Goal: Task Accomplishment & Management: Complete application form

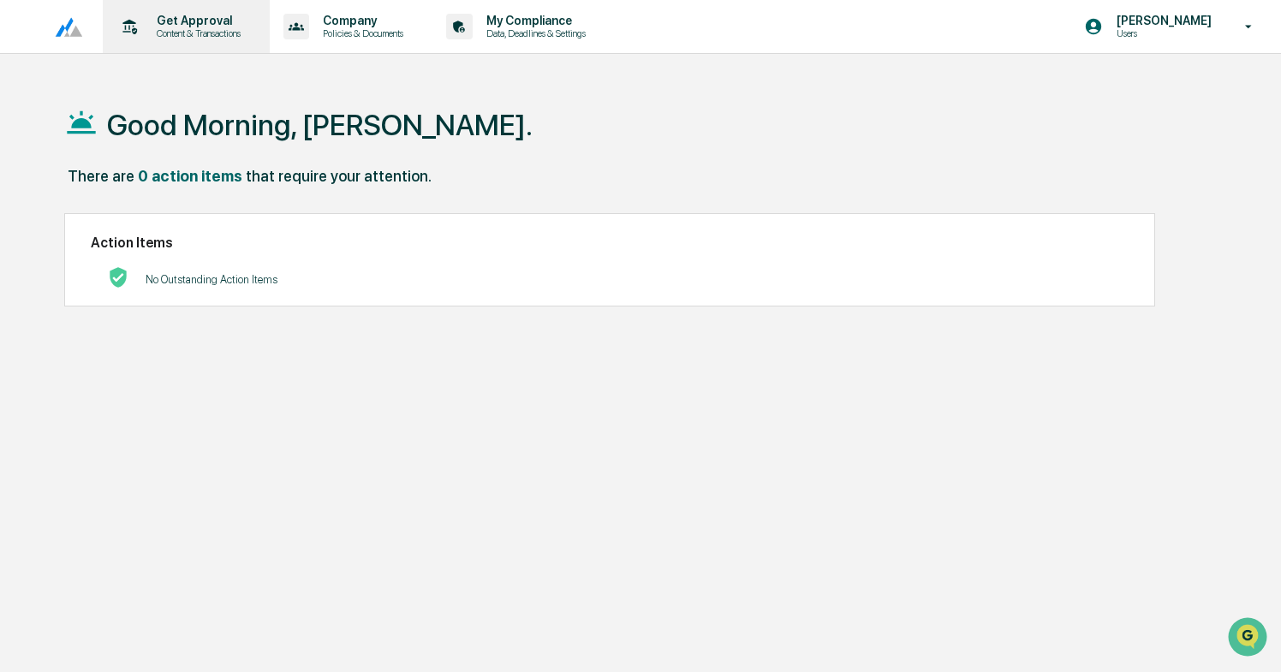
click at [202, 15] on p "Get Approval" at bounding box center [196, 21] width 106 height 14
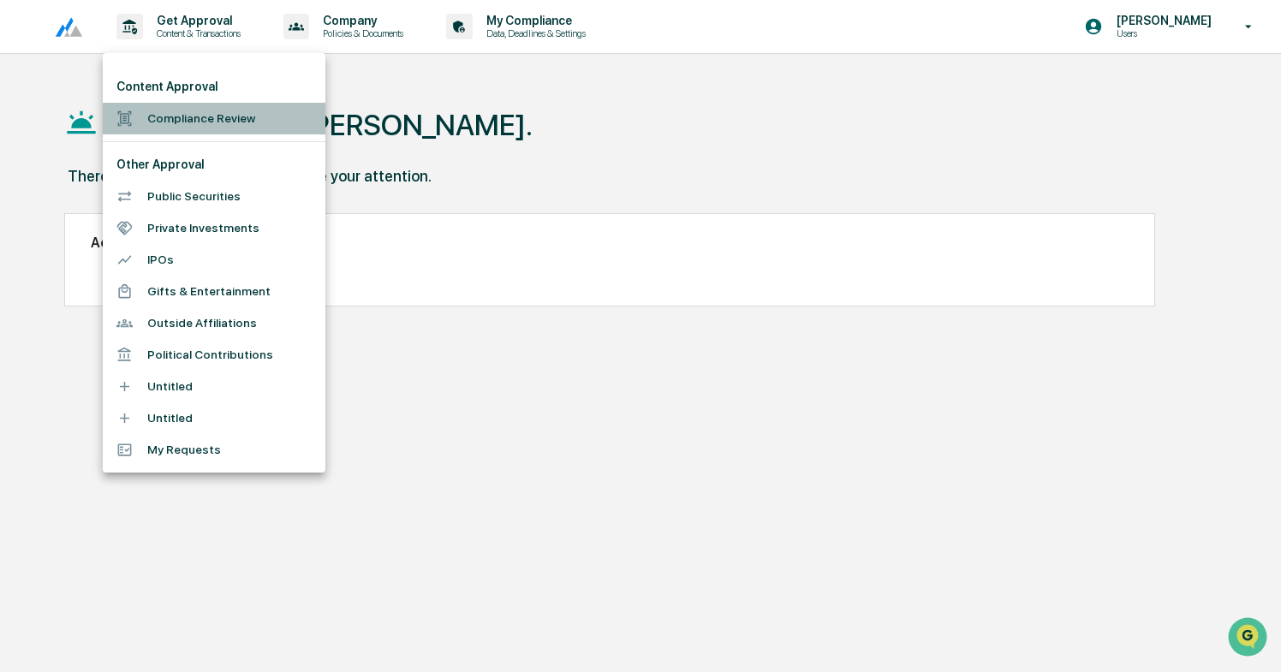
click at [170, 125] on li "Compliance Review" at bounding box center [214, 119] width 223 height 32
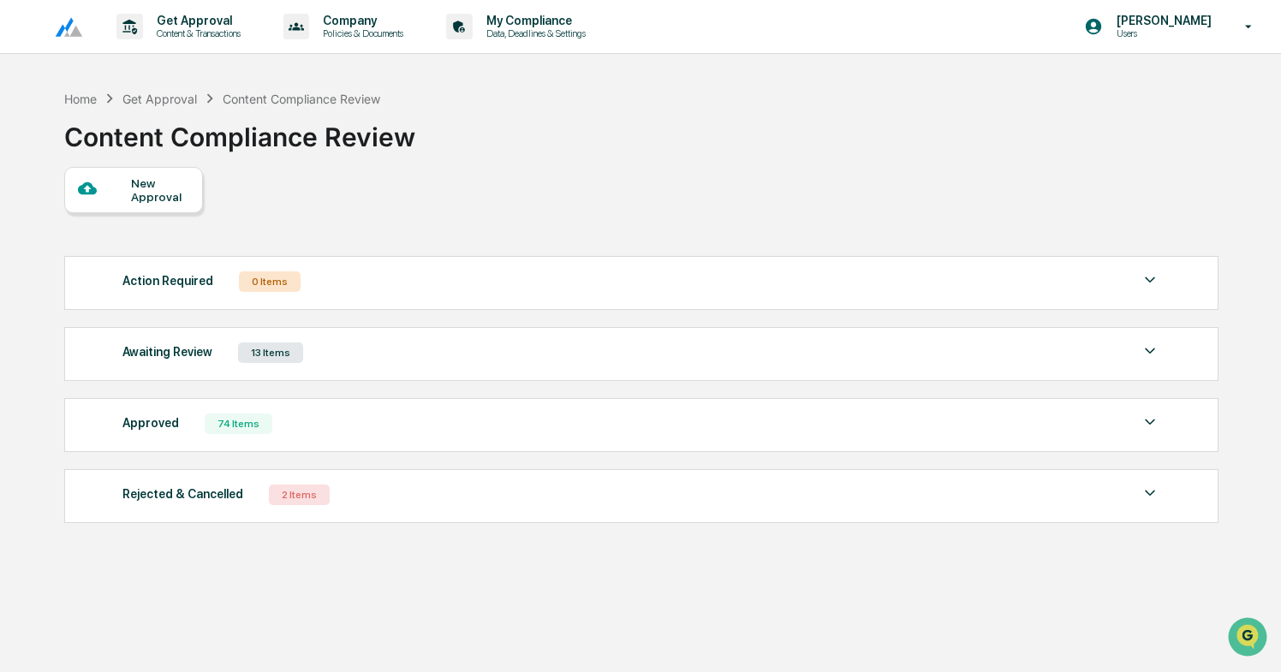
click at [138, 184] on div "New Approval" at bounding box center [159, 189] width 57 height 27
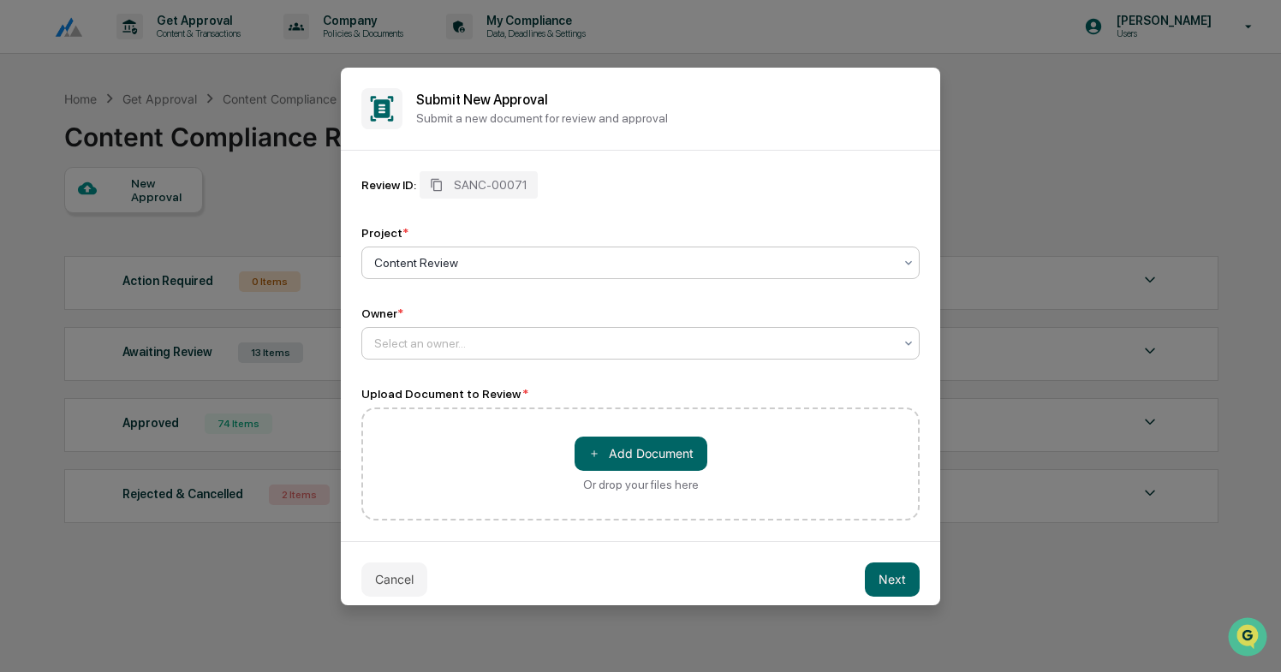
click at [419, 350] on div at bounding box center [633, 343] width 519 height 17
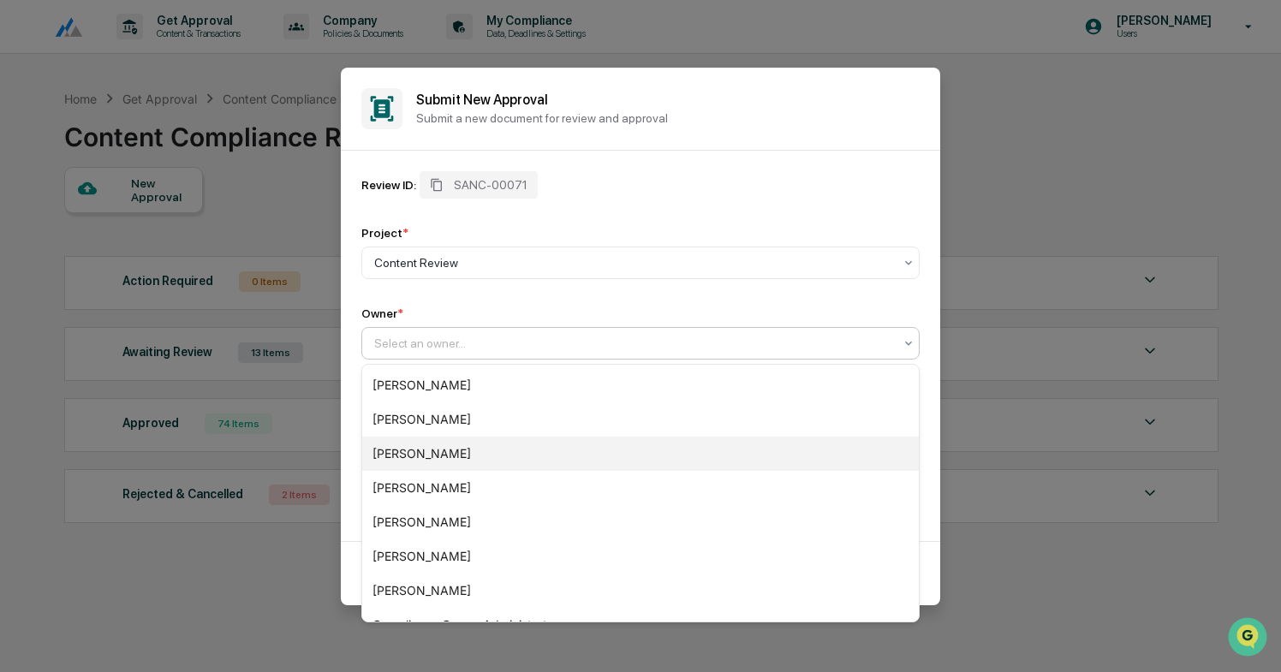
click at [425, 460] on div "[PERSON_NAME]" at bounding box center [640, 454] width 556 height 34
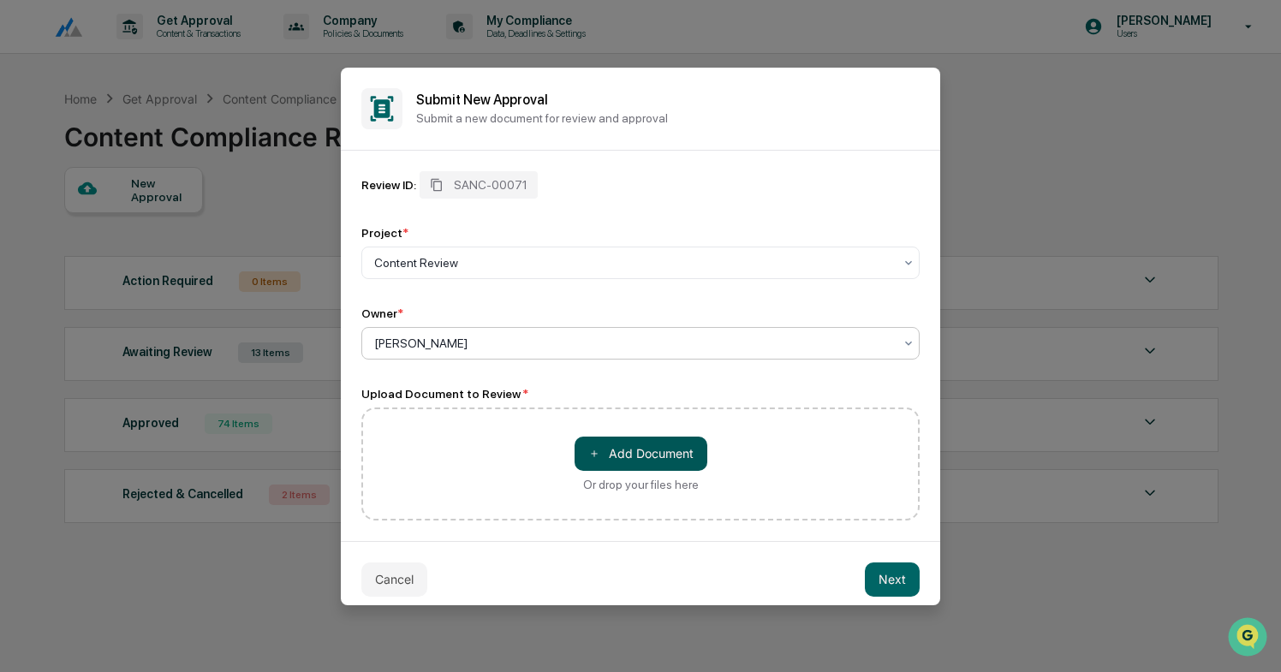
click at [639, 462] on button "＋ Add Document" at bounding box center [640, 454] width 133 height 34
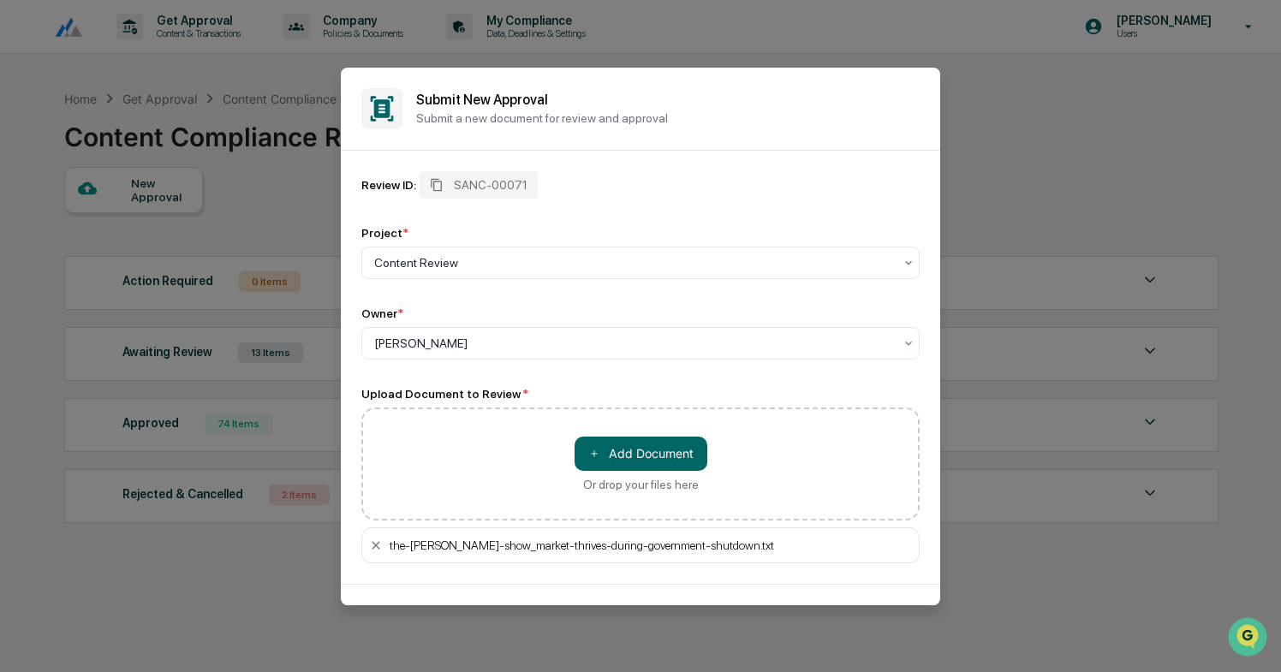
scroll to position [56, 0]
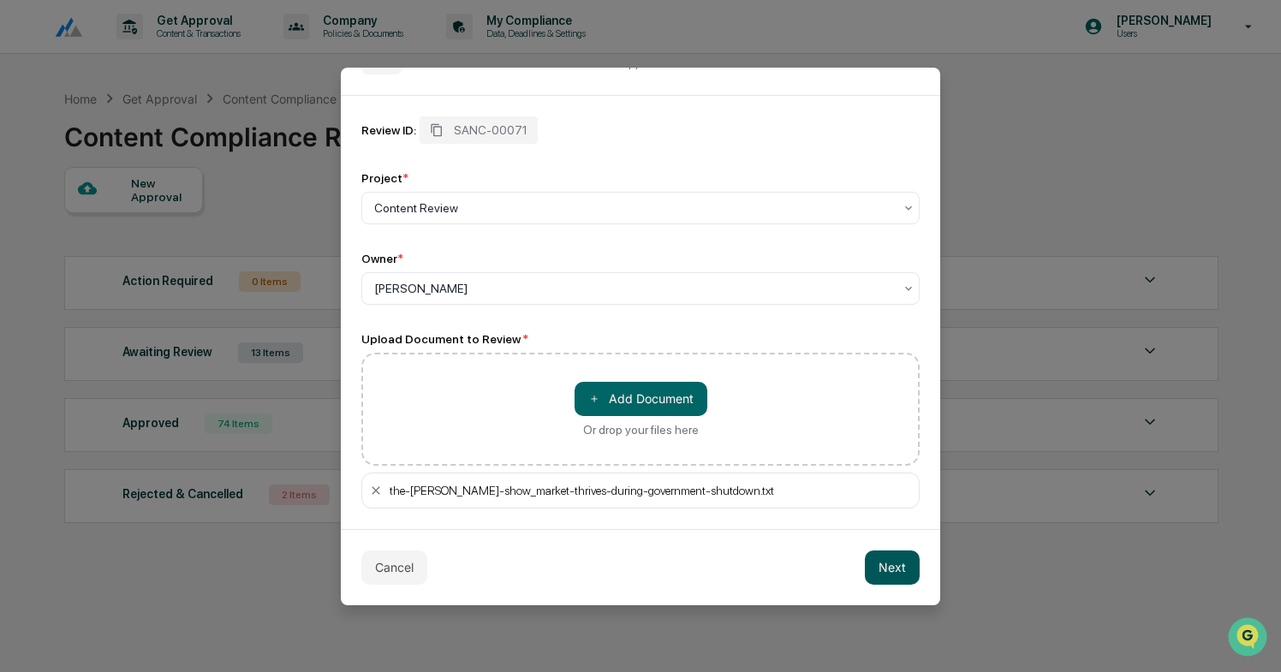
click at [890, 570] on button "Next" at bounding box center [892, 567] width 55 height 34
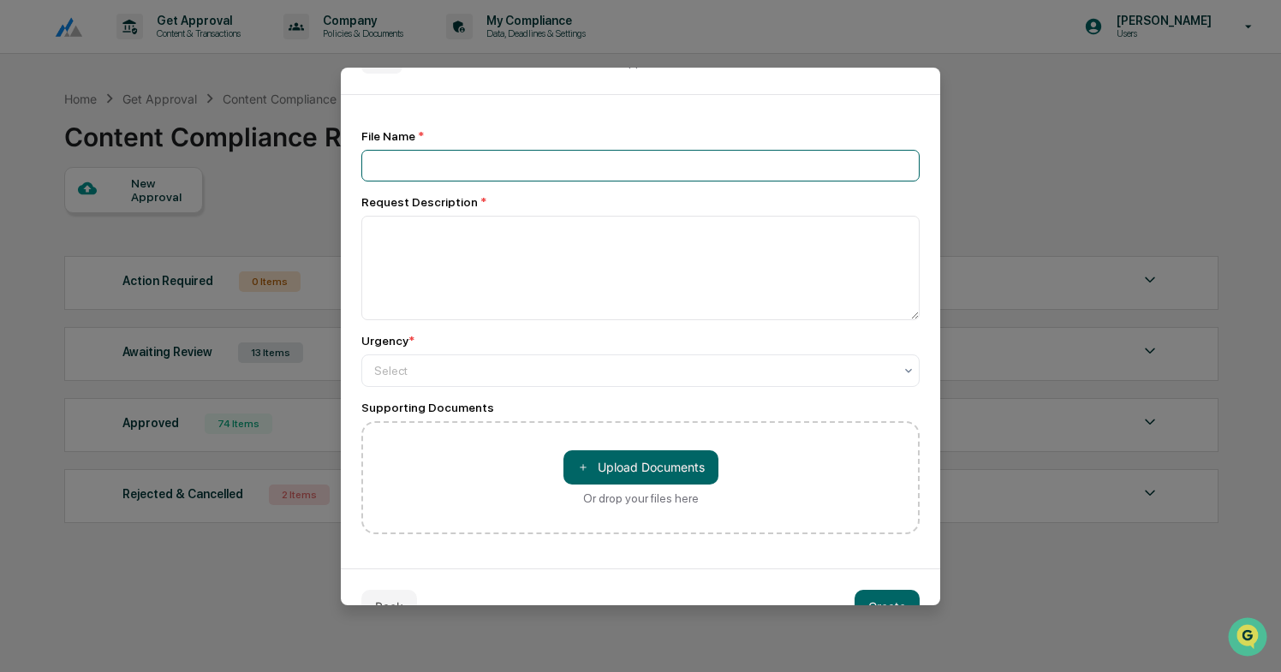
click at [441, 153] on input at bounding box center [640, 166] width 558 height 32
type input "**********"
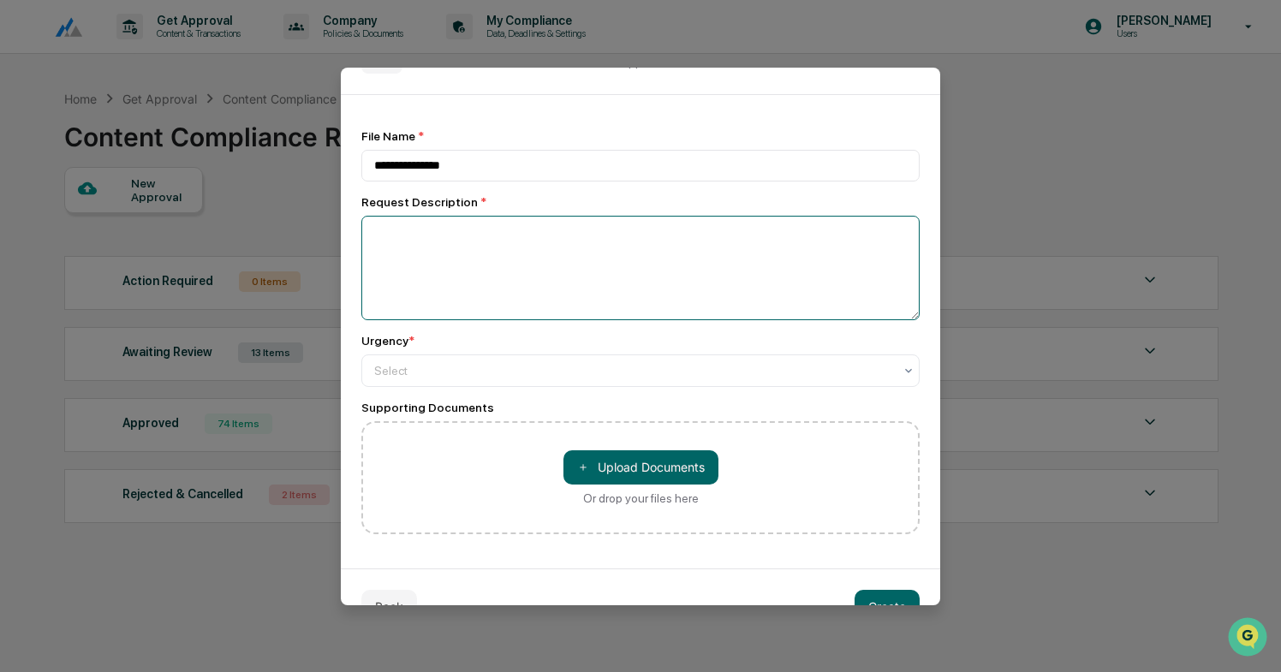
click at [393, 236] on textarea at bounding box center [640, 268] width 558 height 104
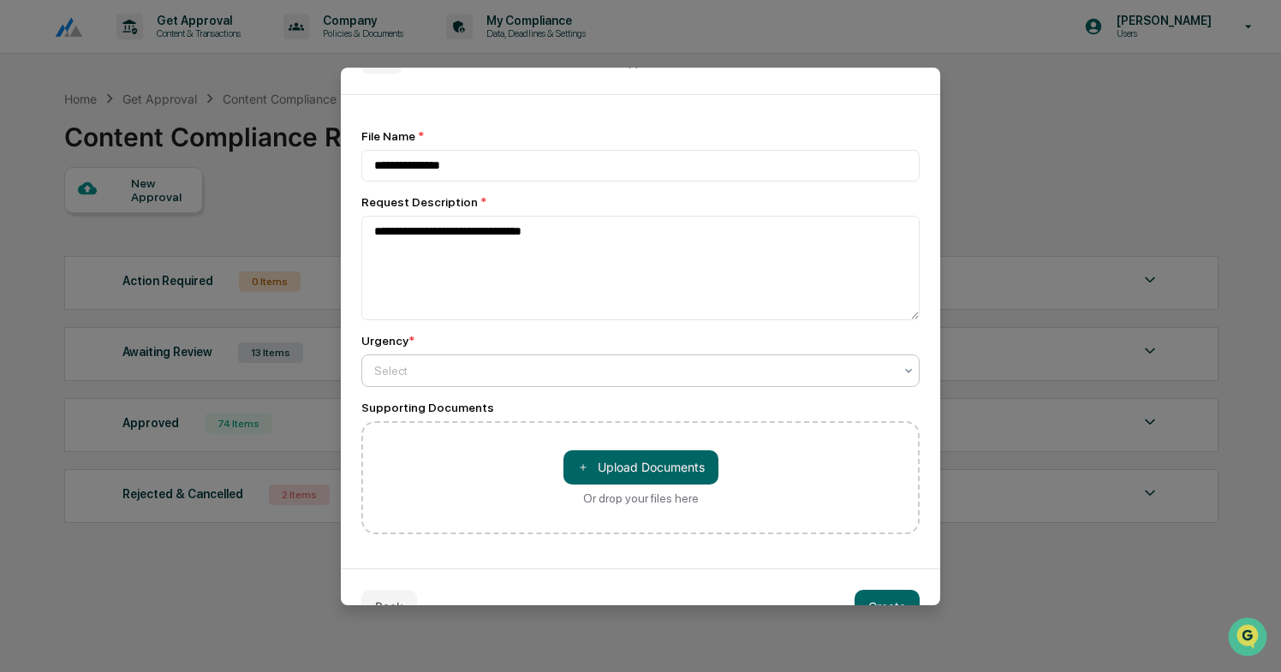
click at [417, 374] on div at bounding box center [633, 370] width 519 height 17
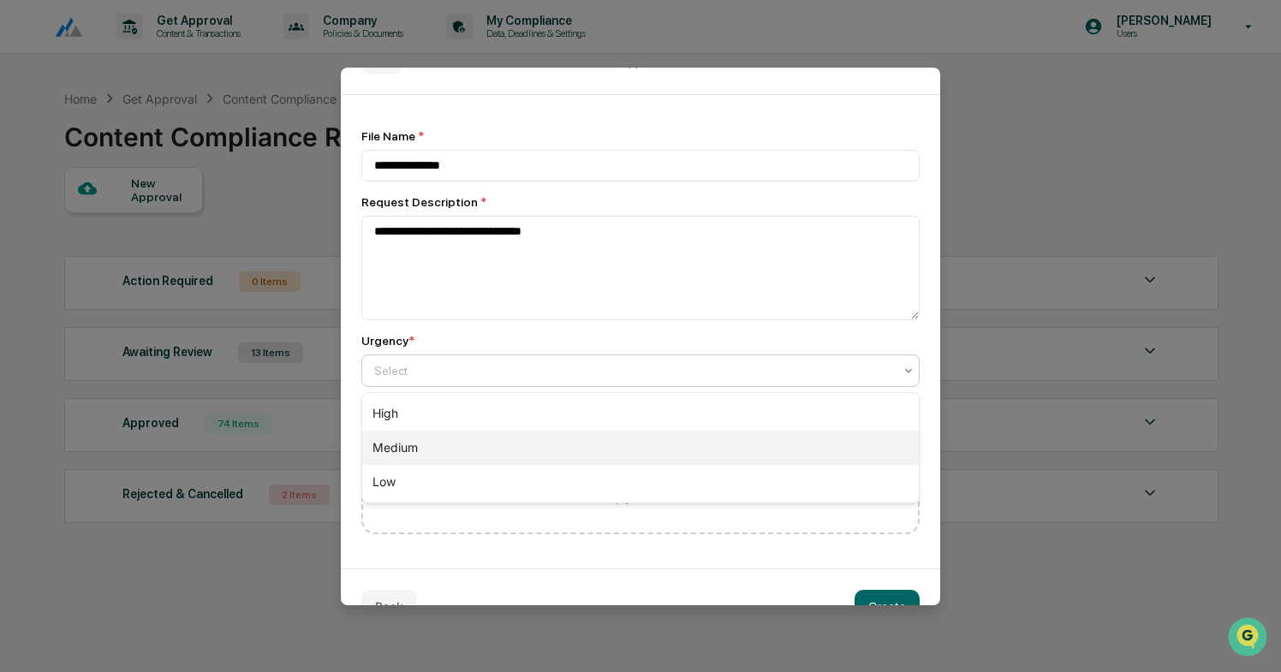
click at [409, 440] on div "Medium" at bounding box center [640, 448] width 556 height 34
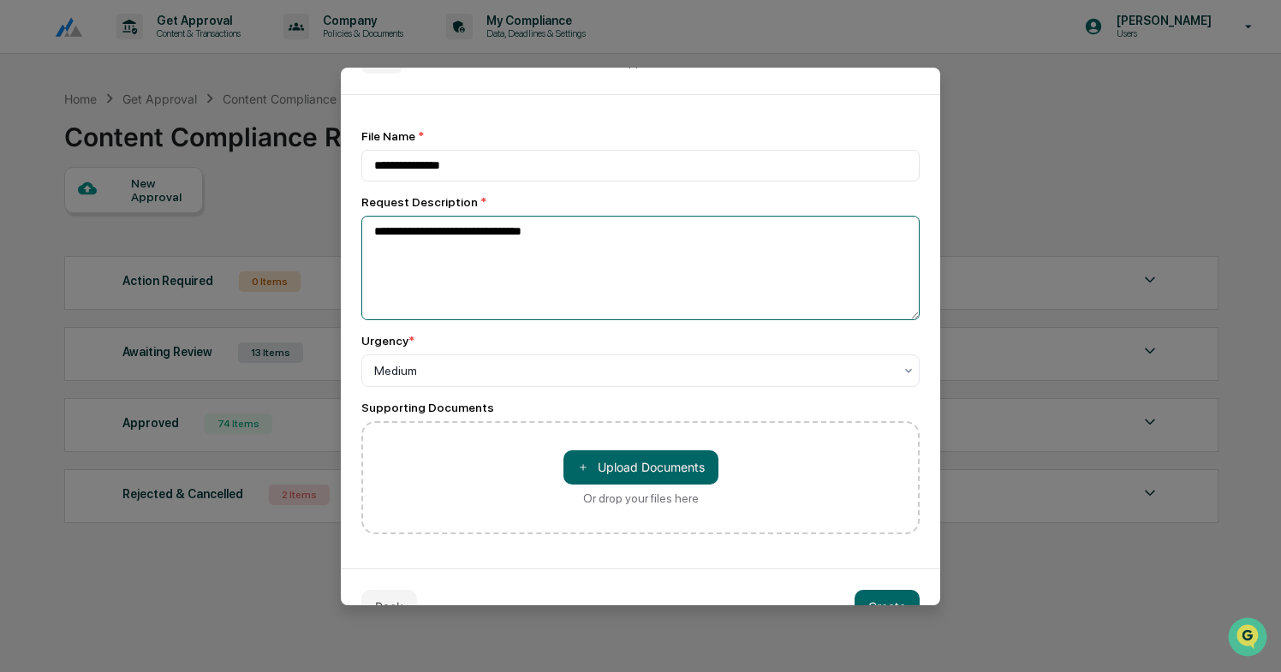
click at [501, 285] on textarea "**********" at bounding box center [640, 268] width 558 height 104
type textarea "**********"
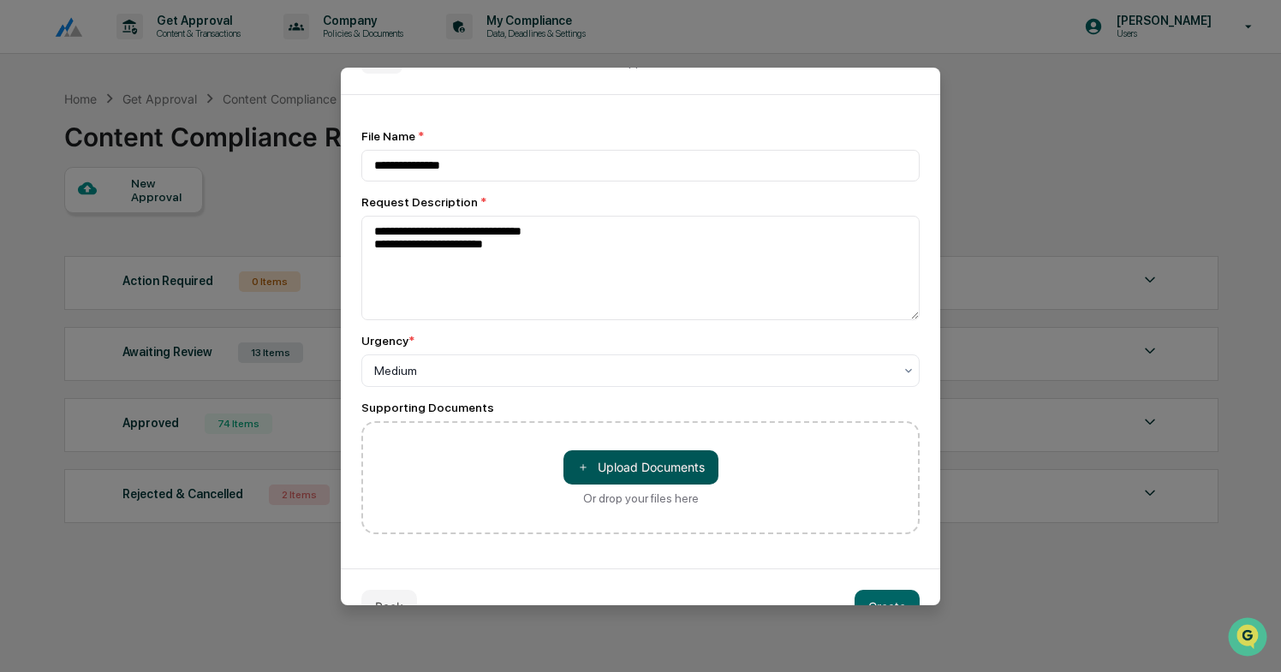
click at [642, 479] on button "＋ Upload Documents" at bounding box center [640, 467] width 155 height 34
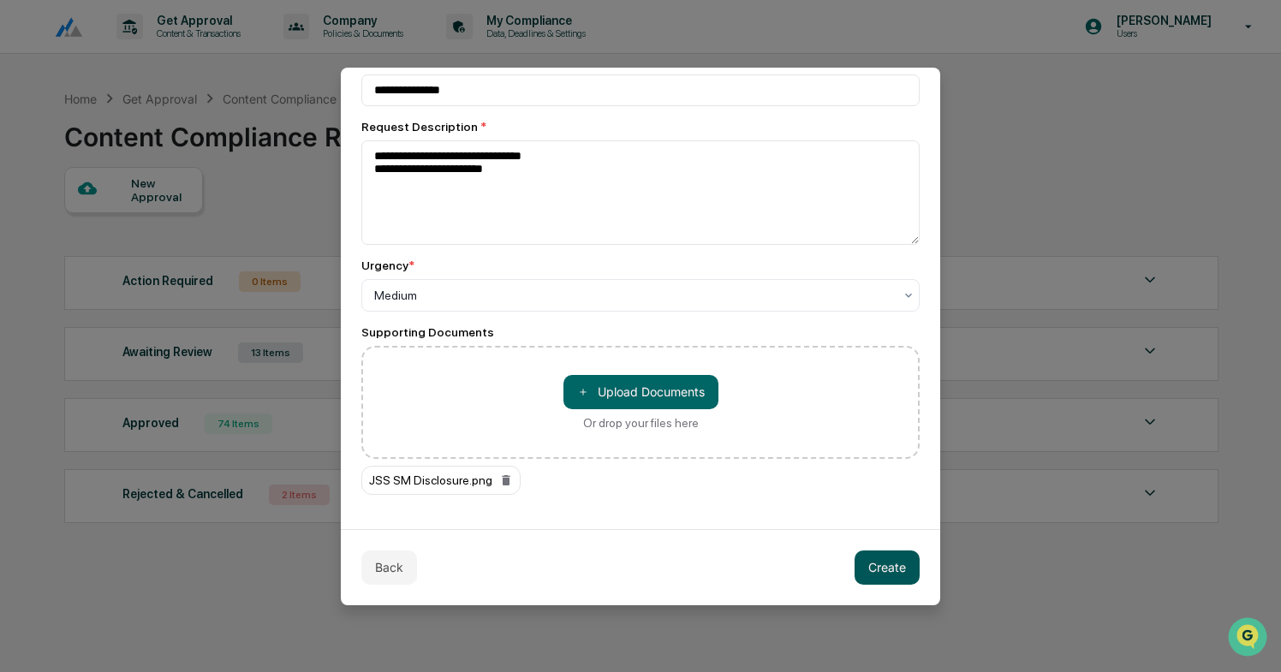
click at [892, 568] on button "Create" at bounding box center [886, 567] width 65 height 34
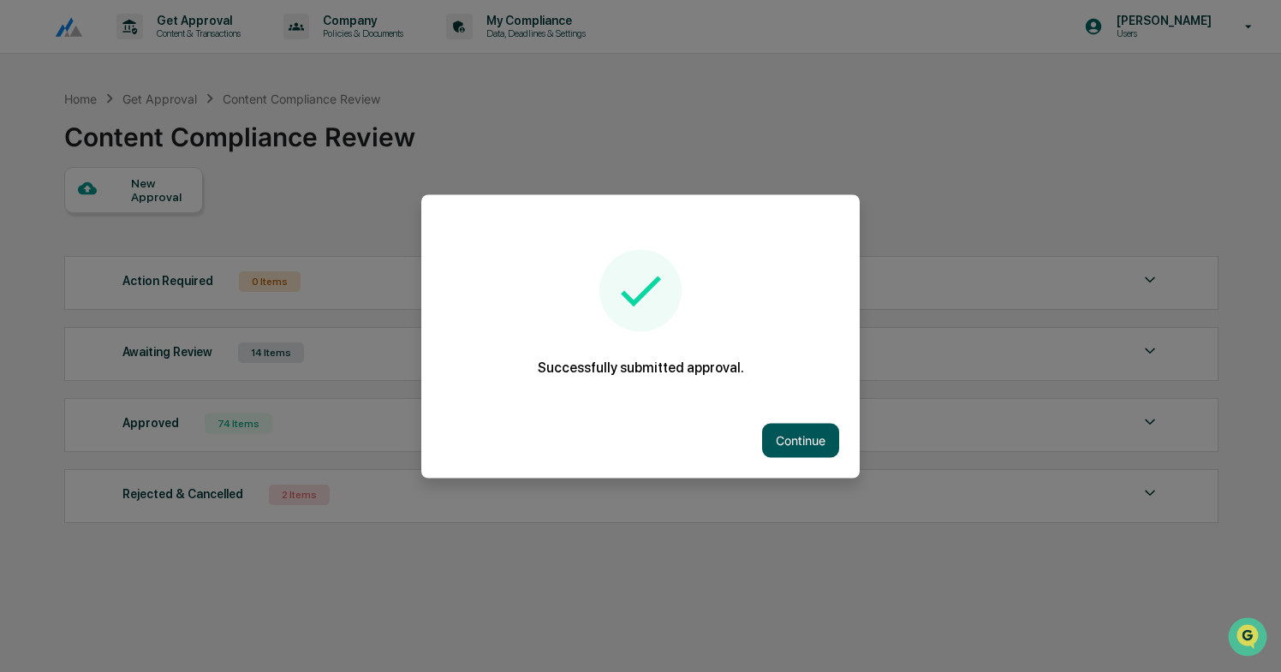
click at [821, 442] on button "Continue" at bounding box center [800, 440] width 77 height 34
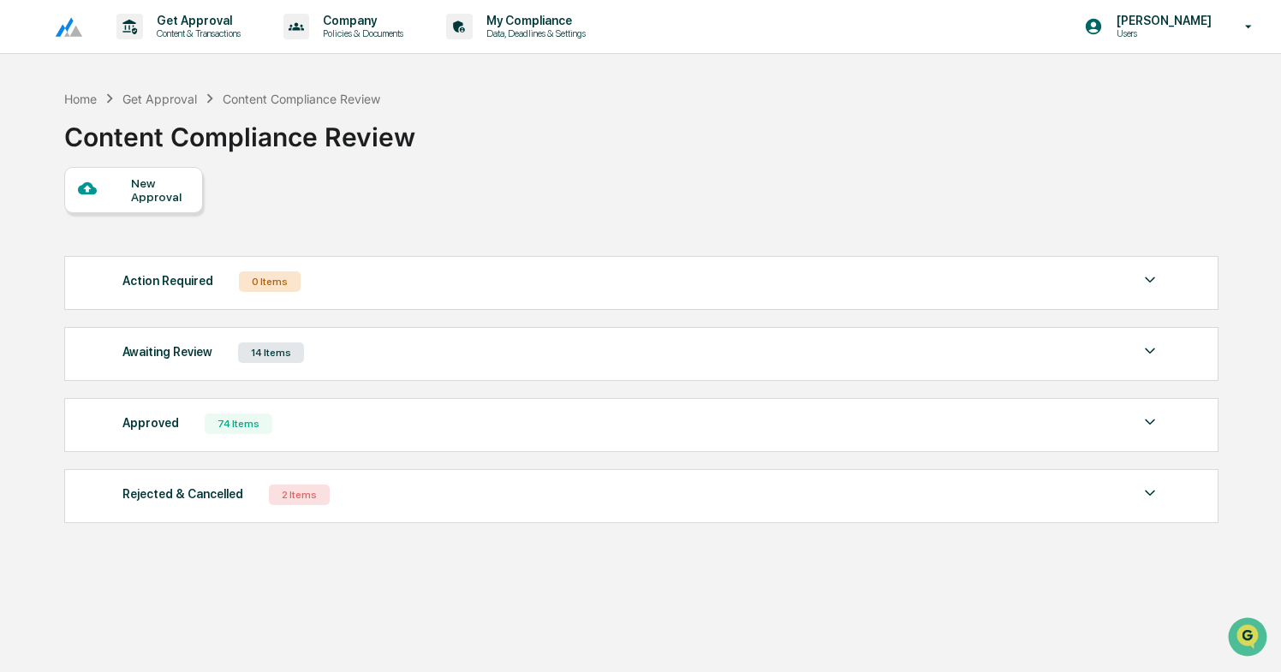
click at [718, 356] on div "Awaiting Review 14 Items" at bounding box center [641, 353] width 1038 height 24
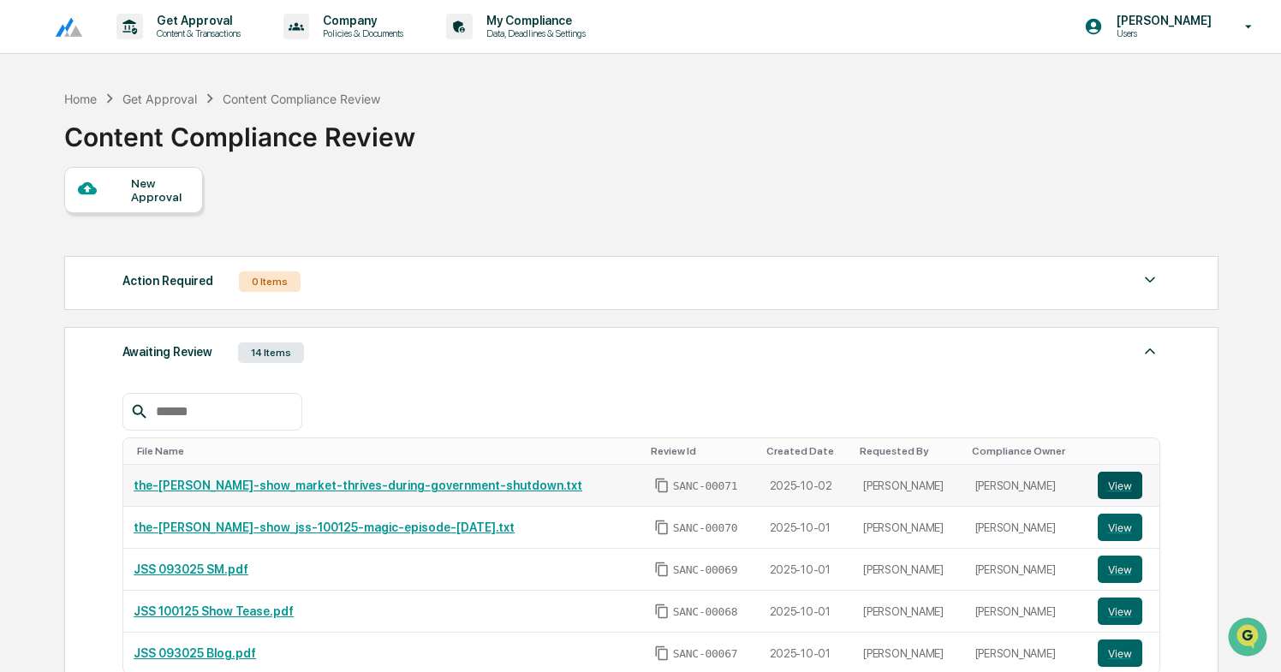
click at [1116, 487] on button "View" at bounding box center [1119, 485] width 45 height 27
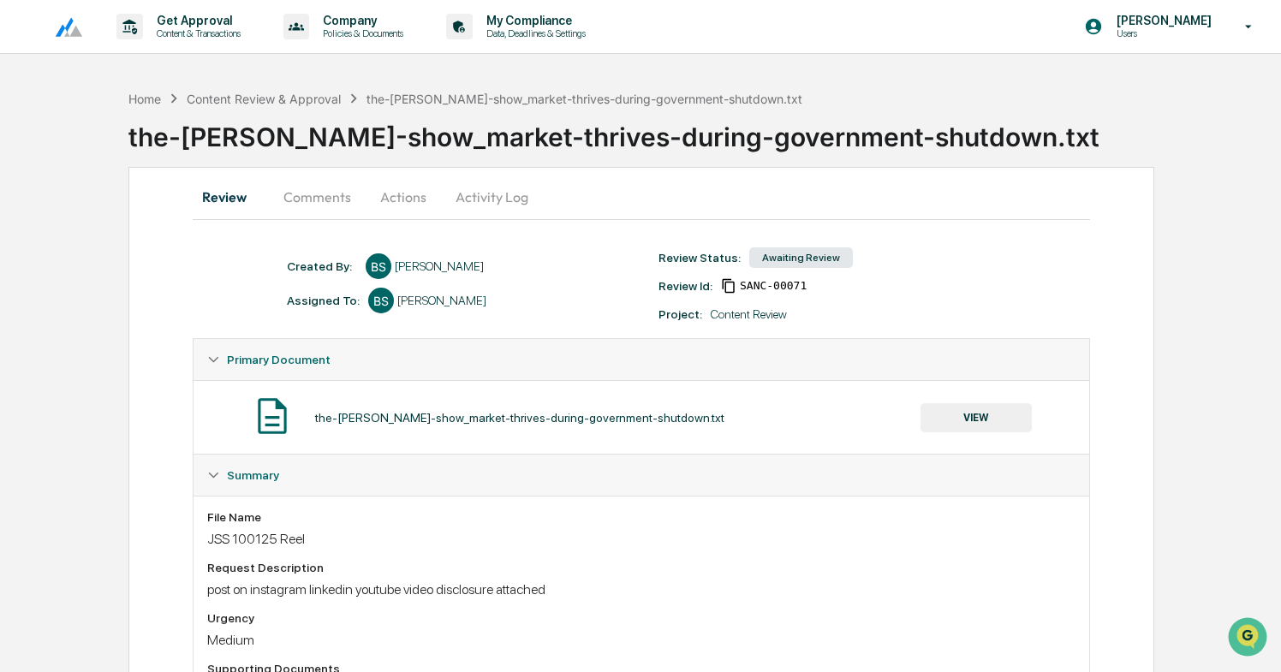
scroll to position [116, 0]
click at [281, 99] on div "Content Review & Approval" at bounding box center [264, 99] width 154 height 15
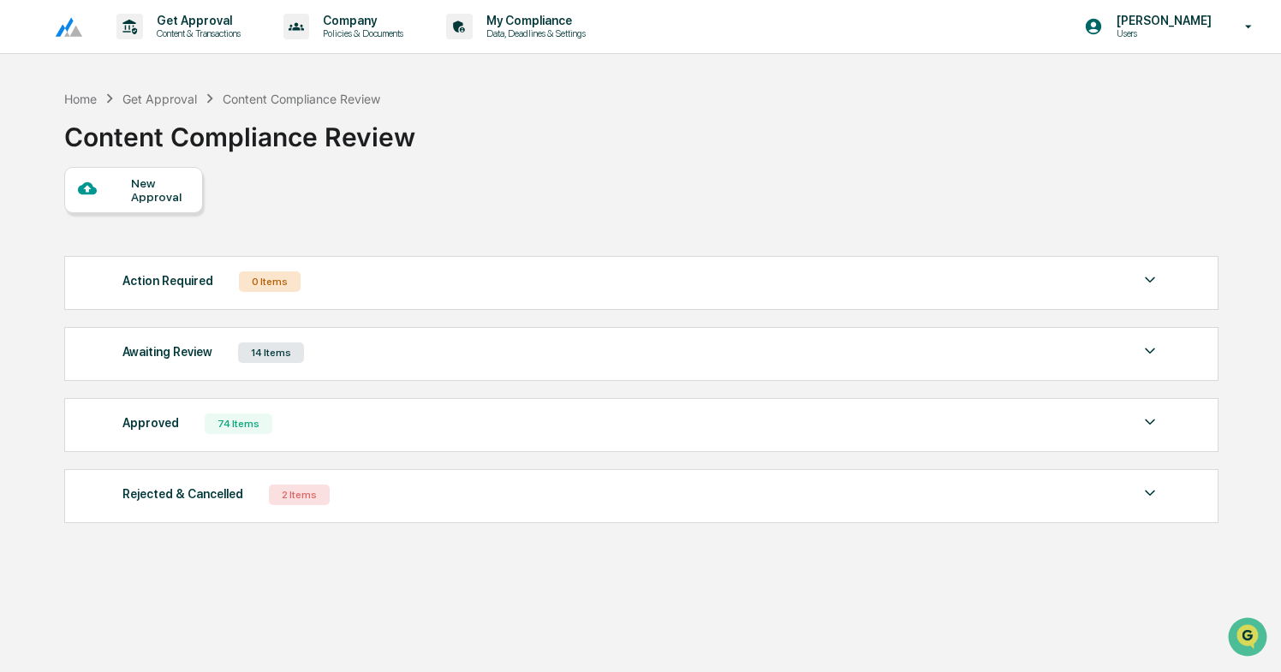
click at [181, 190] on div "New Approval" at bounding box center [159, 189] width 57 height 27
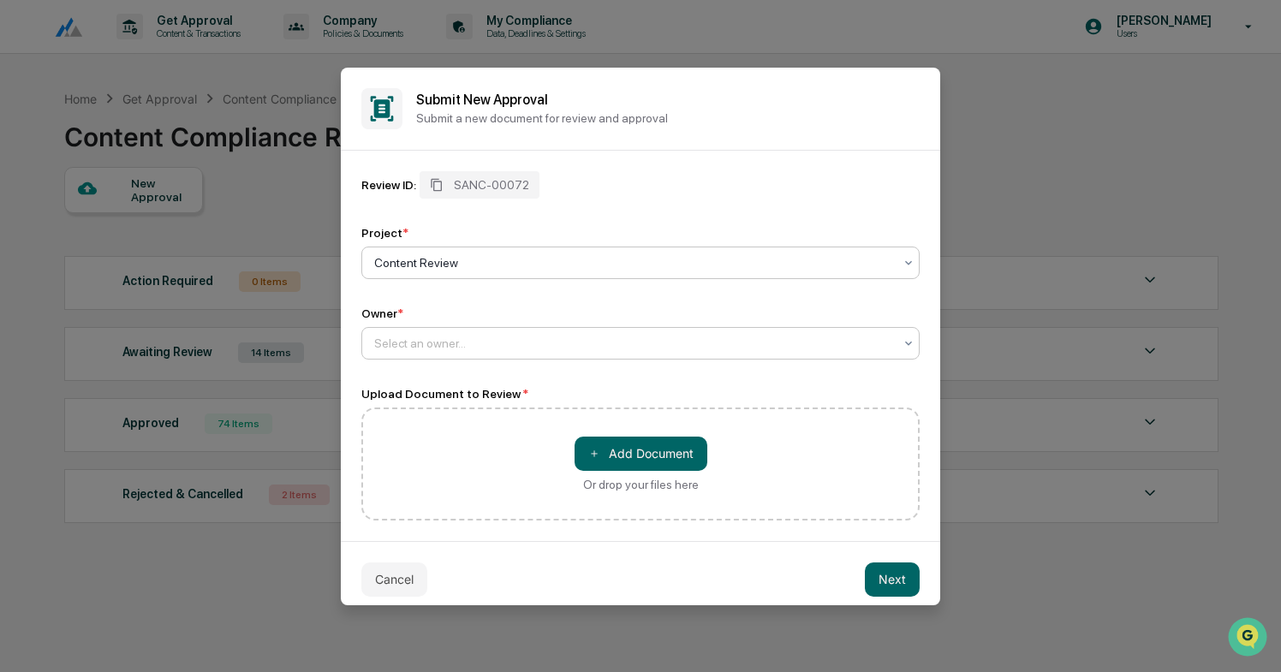
click at [426, 344] on div at bounding box center [633, 343] width 519 height 17
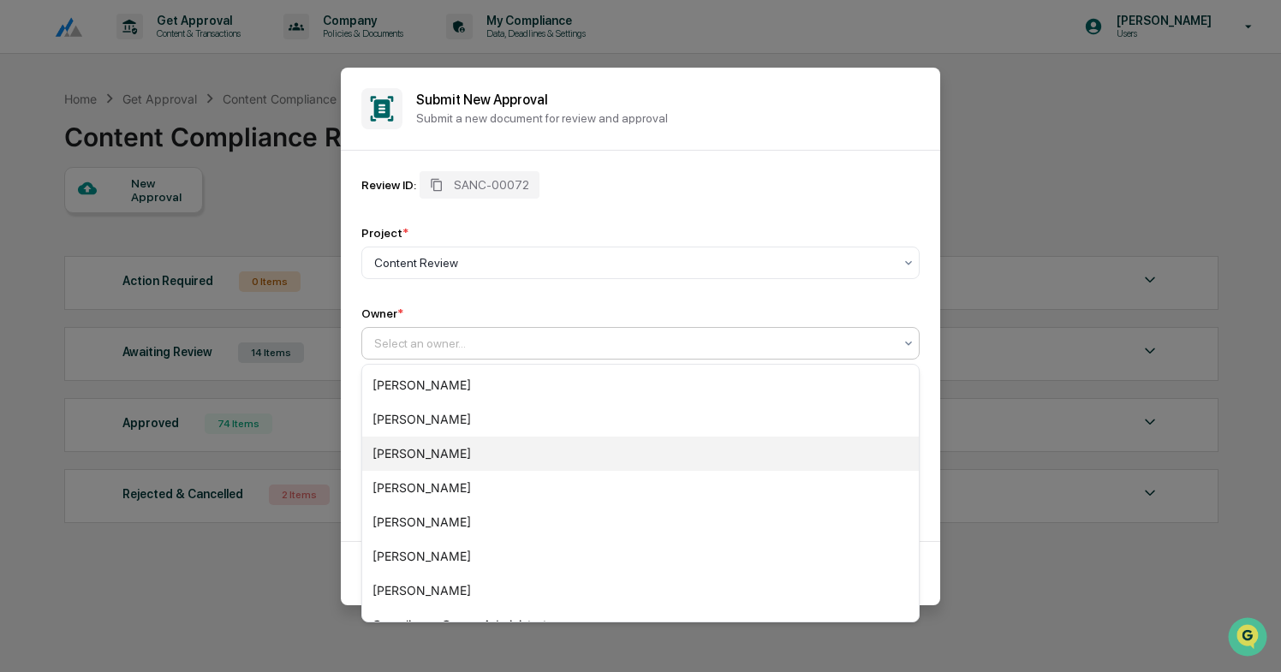
click at [436, 458] on div "[PERSON_NAME]" at bounding box center [640, 454] width 556 height 34
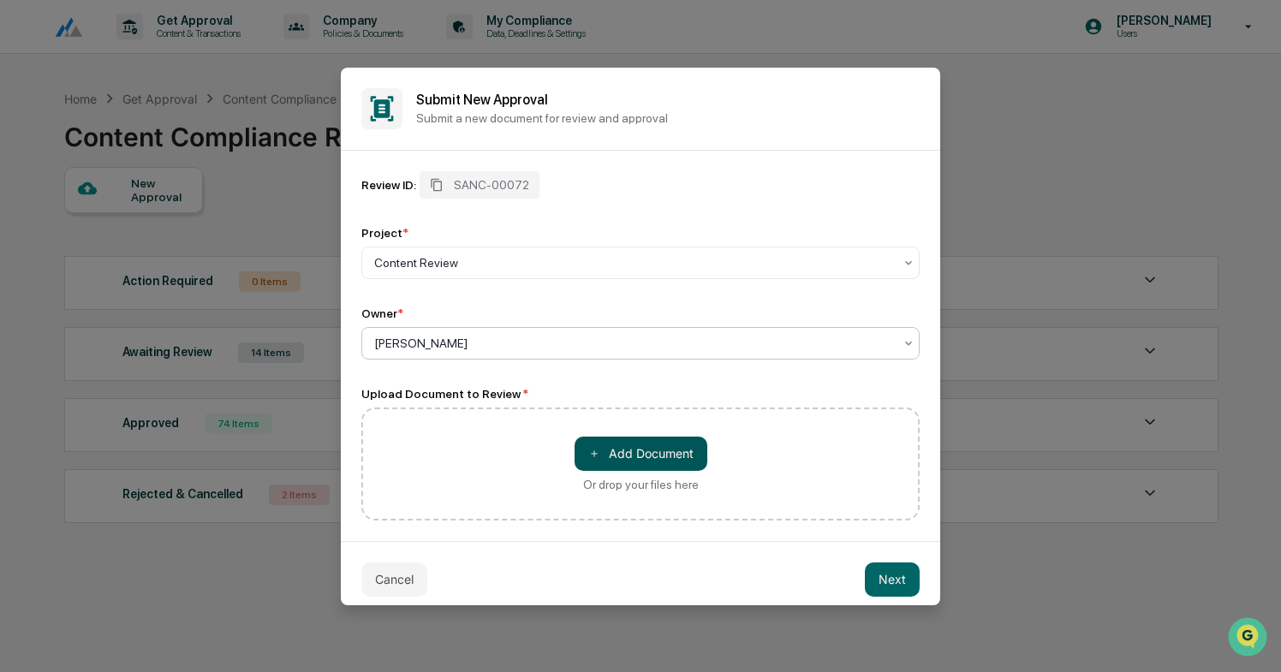
click at [631, 461] on button "＋ Add Document" at bounding box center [640, 454] width 133 height 34
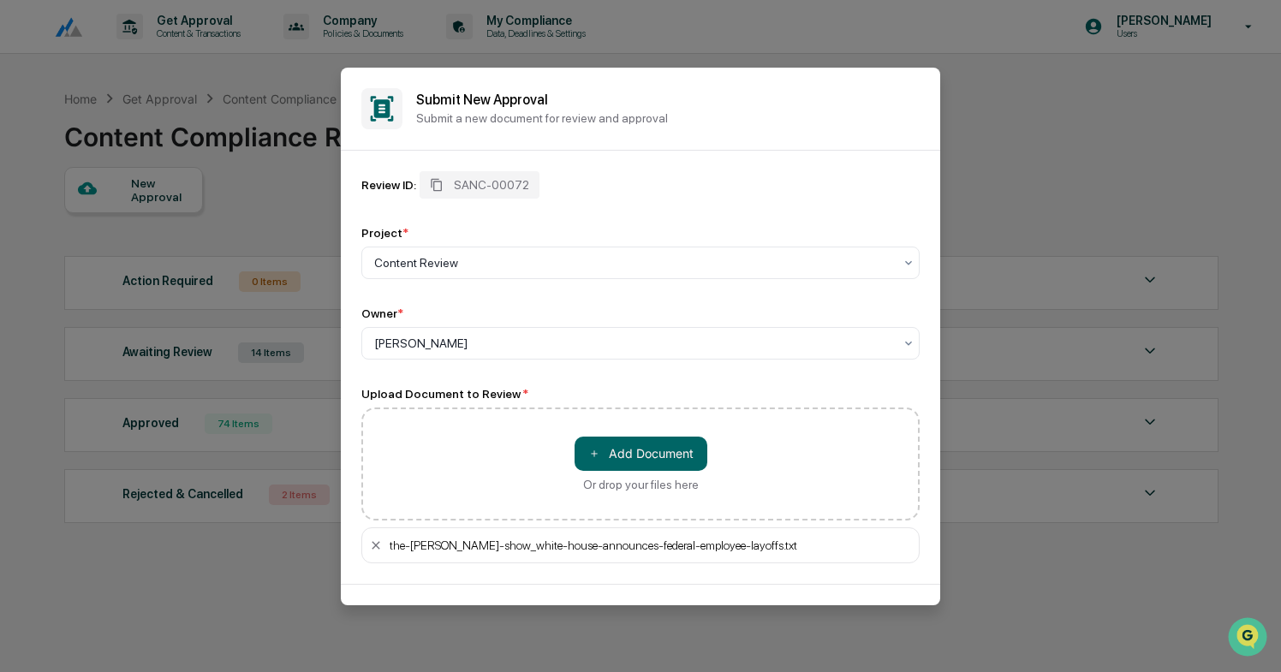
scroll to position [56, 0]
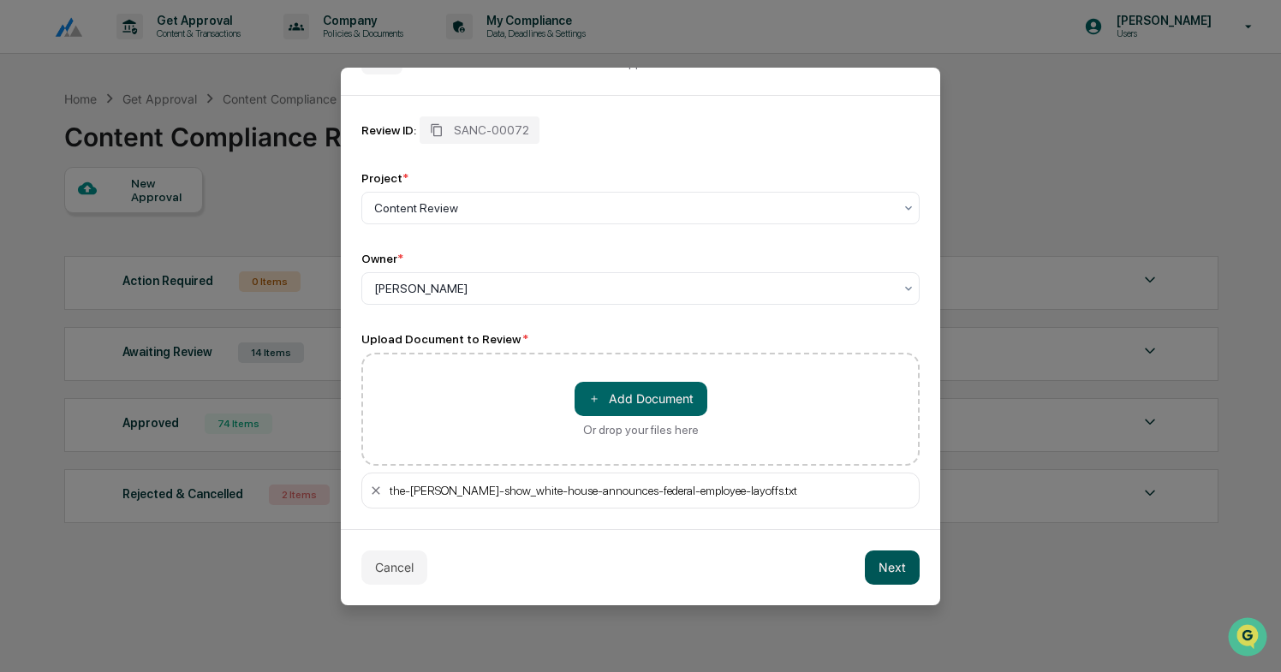
click at [885, 566] on button "Next" at bounding box center [892, 567] width 55 height 34
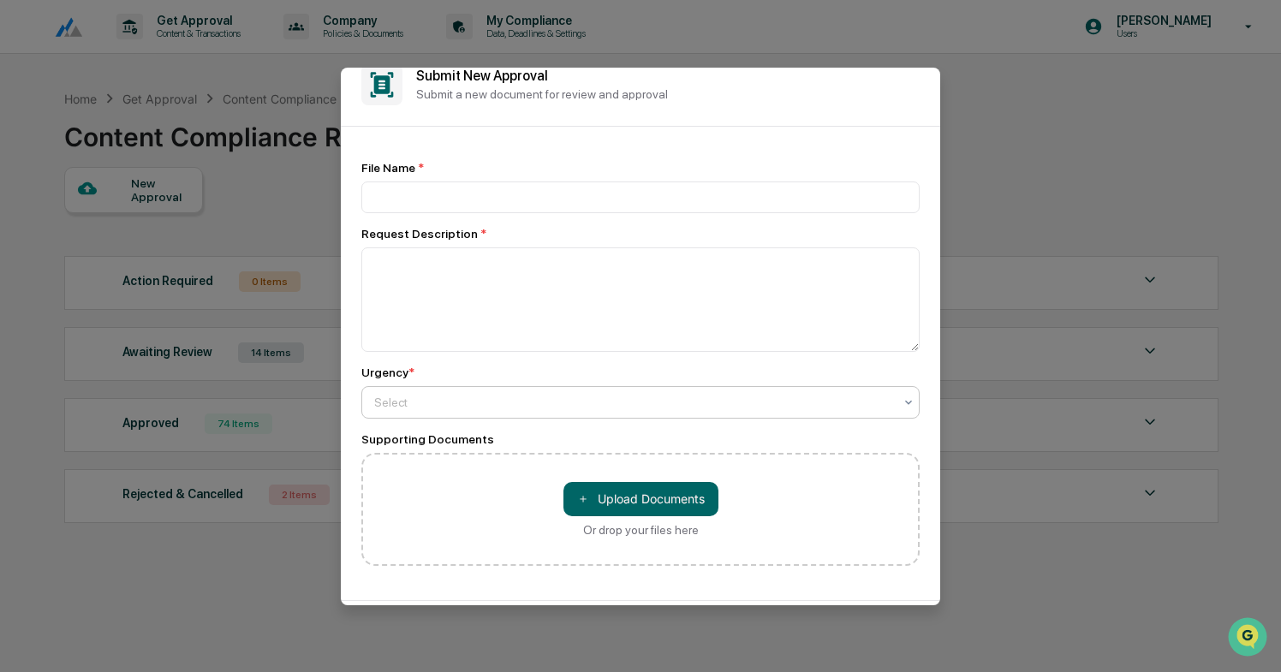
scroll to position [0, 0]
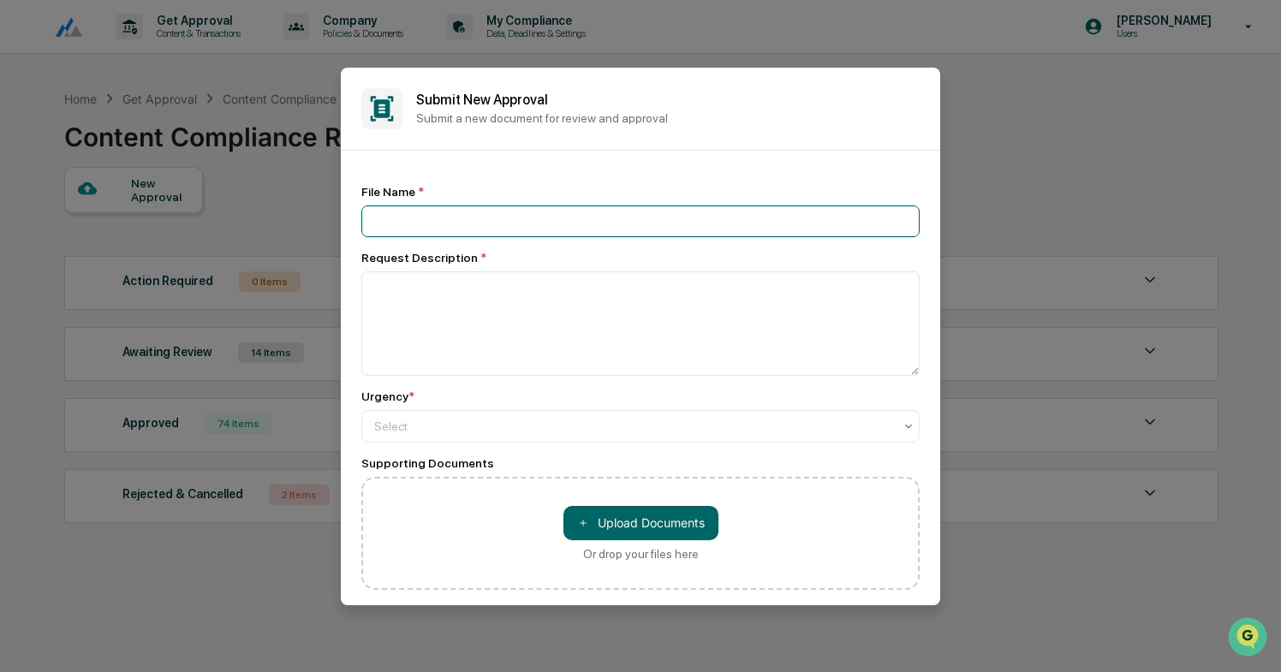
click at [604, 222] on input at bounding box center [640, 221] width 558 height 32
type input "**********"
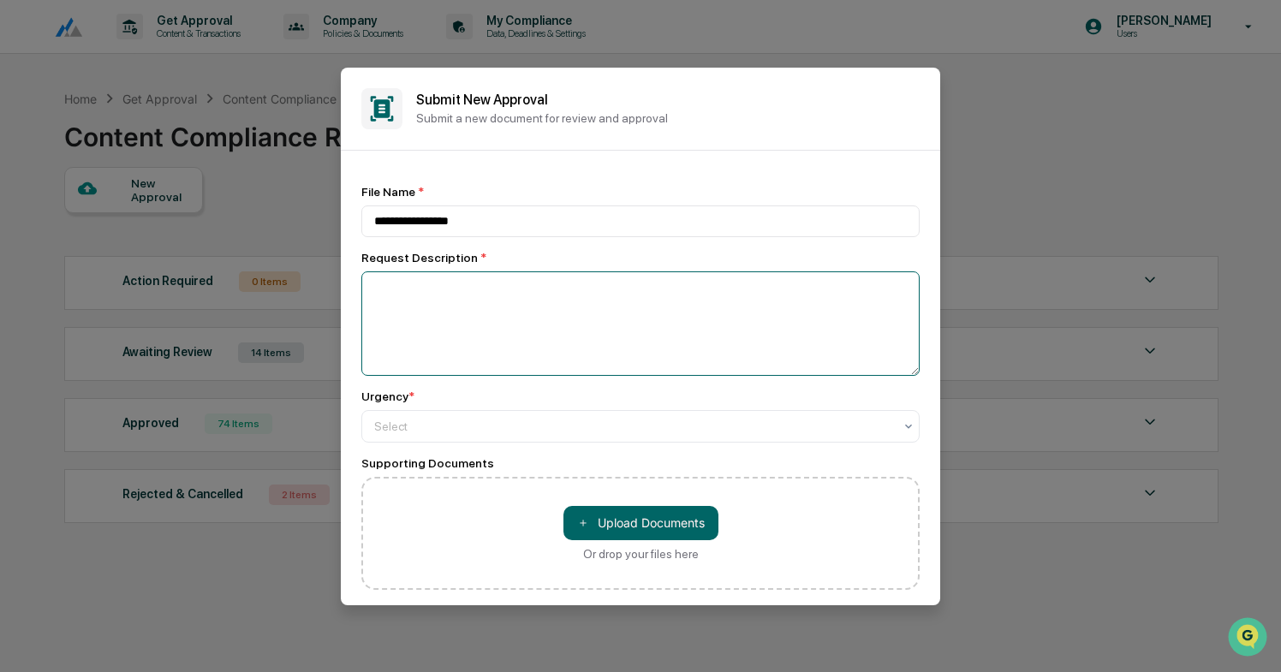
click at [575, 315] on textarea at bounding box center [640, 323] width 558 height 104
type textarea "**********"
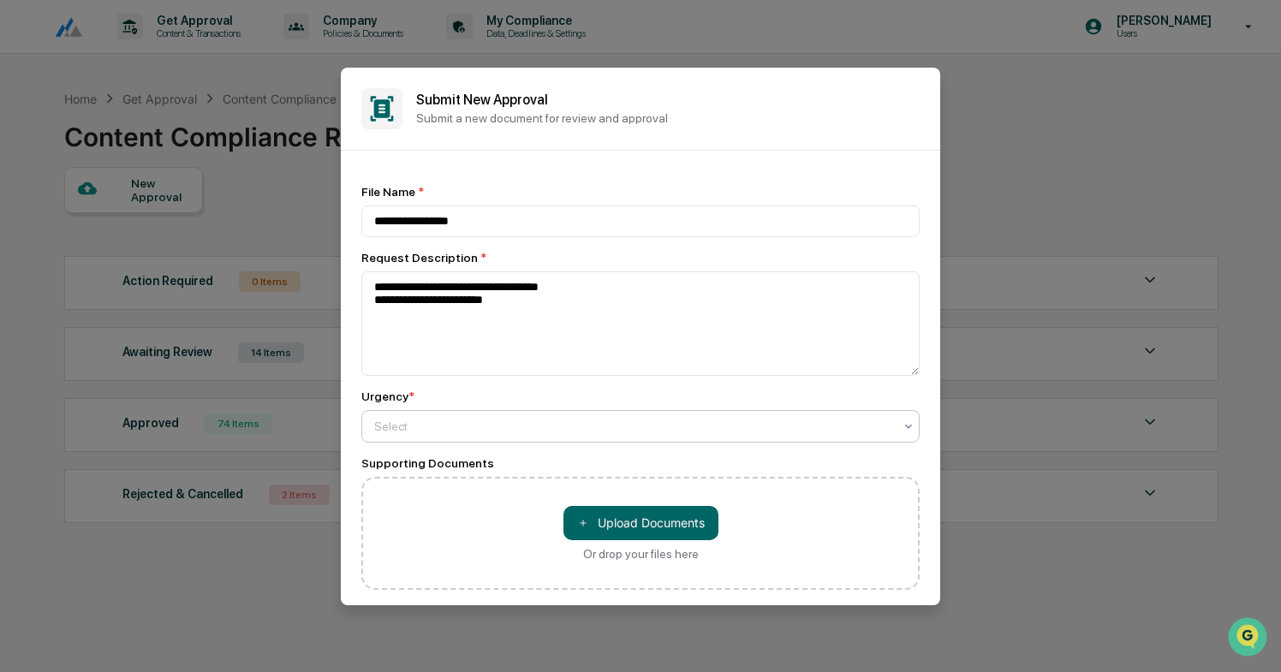
click at [549, 420] on div at bounding box center [633, 426] width 519 height 17
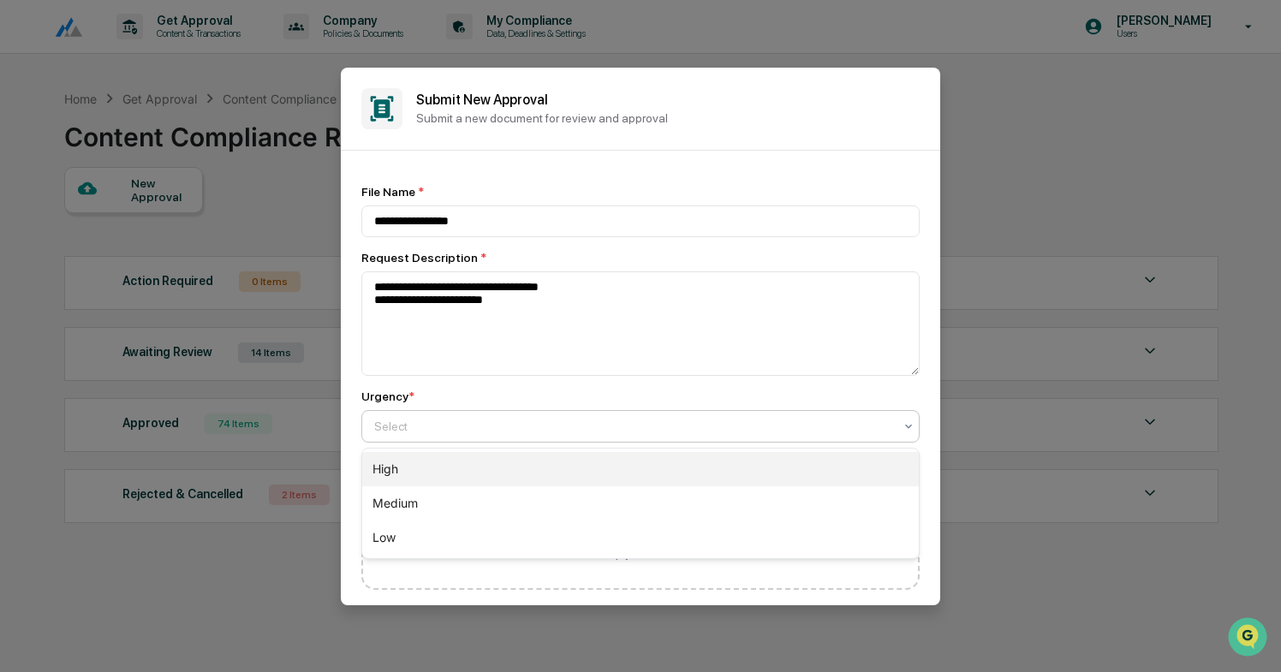
click at [517, 485] on div "High" at bounding box center [640, 469] width 556 height 34
click at [526, 435] on div at bounding box center [633, 426] width 519 height 17
click at [514, 481] on div "High" at bounding box center [640, 469] width 556 height 34
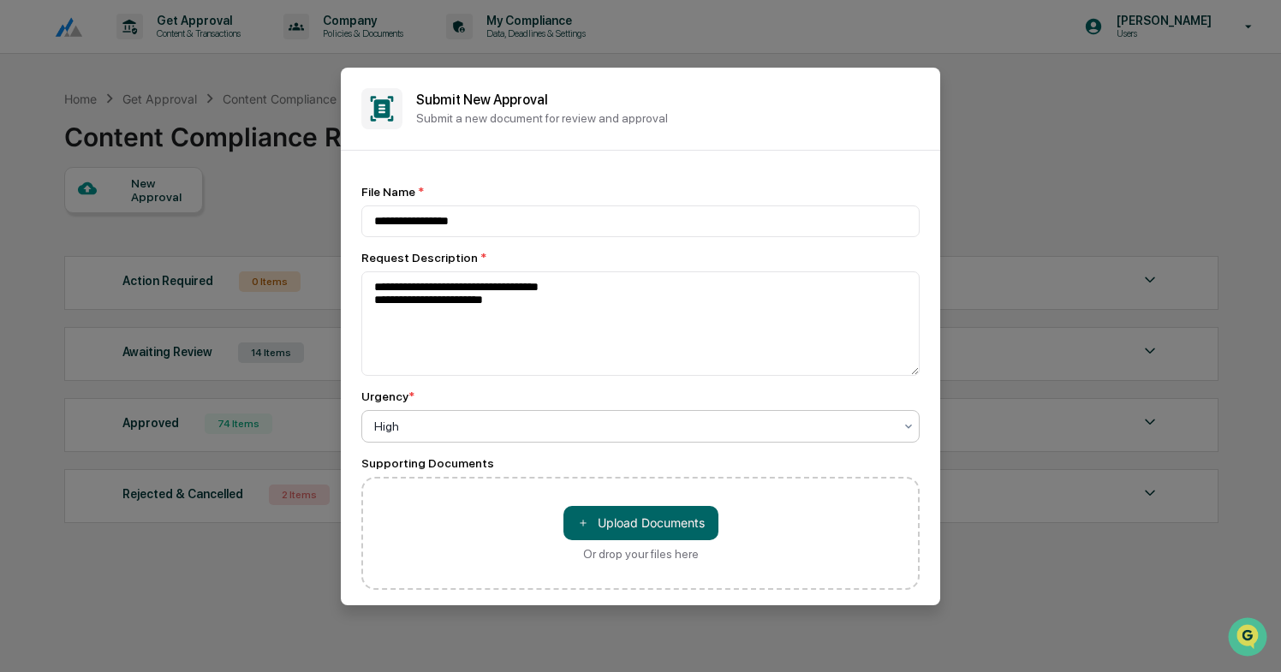
click at [522, 424] on div at bounding box center [633, 426] width 519 height 17
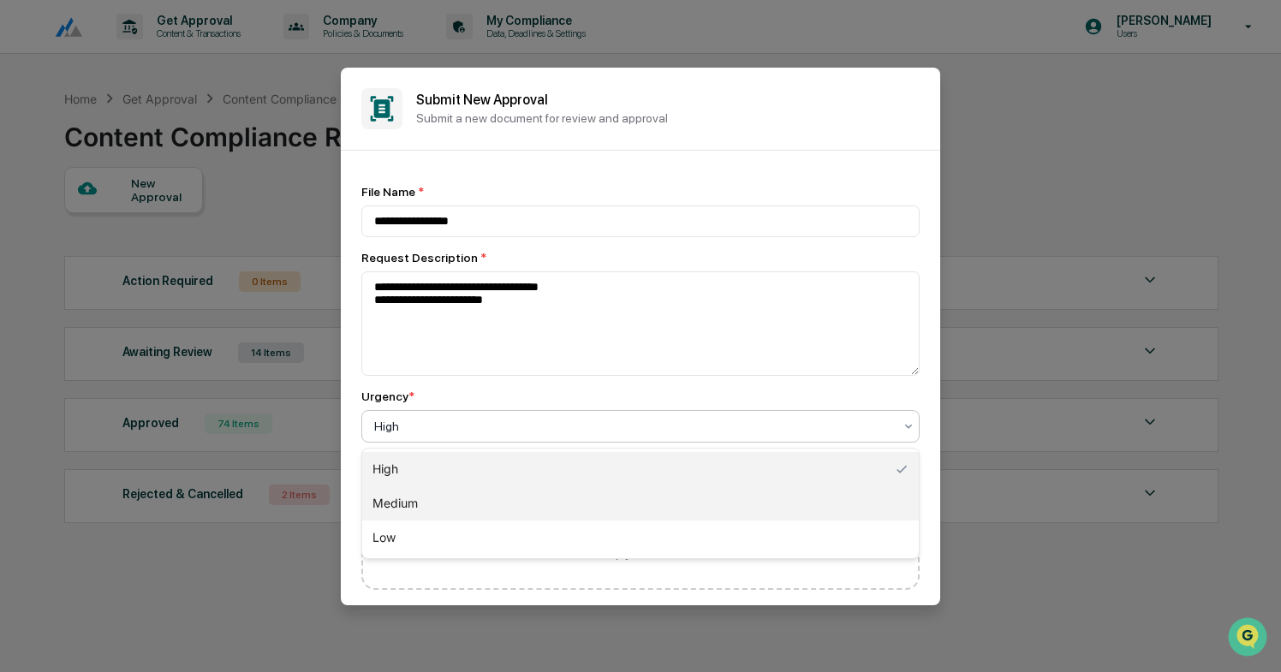
click at [488, 497] on div "Medium" at bounding box center [640, 503] width 556 height 34
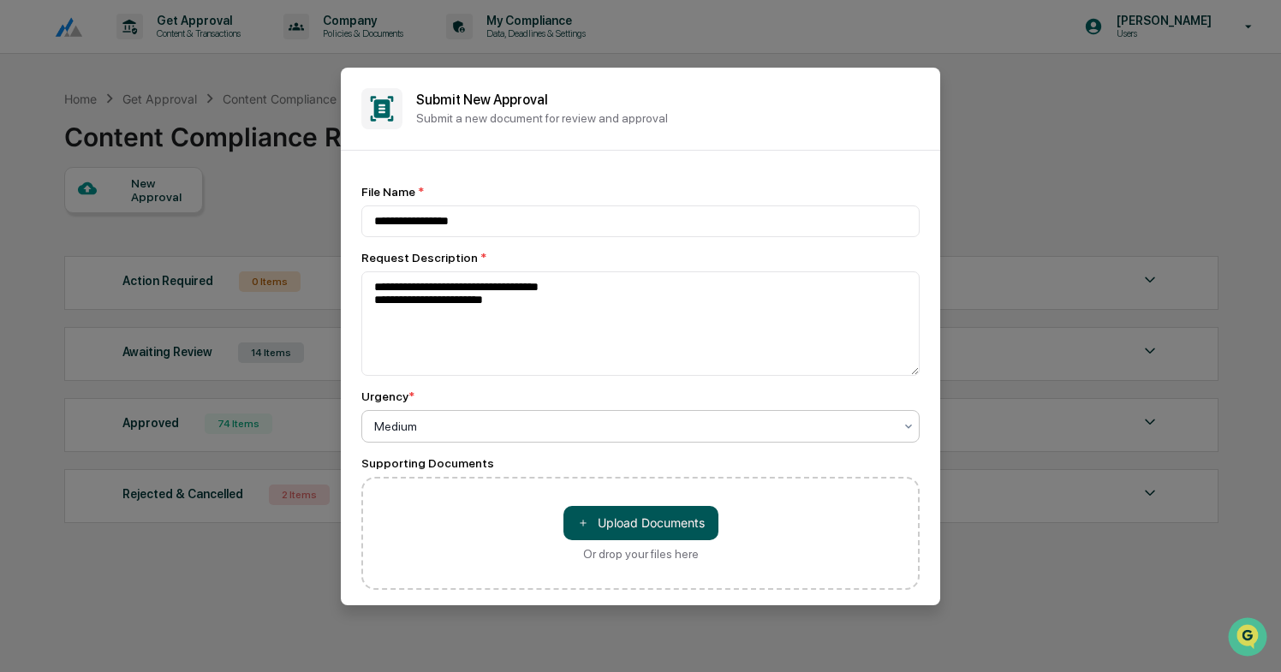
click at [621, 515] on button "＋ Upload Documents" at bounding box center [640, 523] width 155 height 34
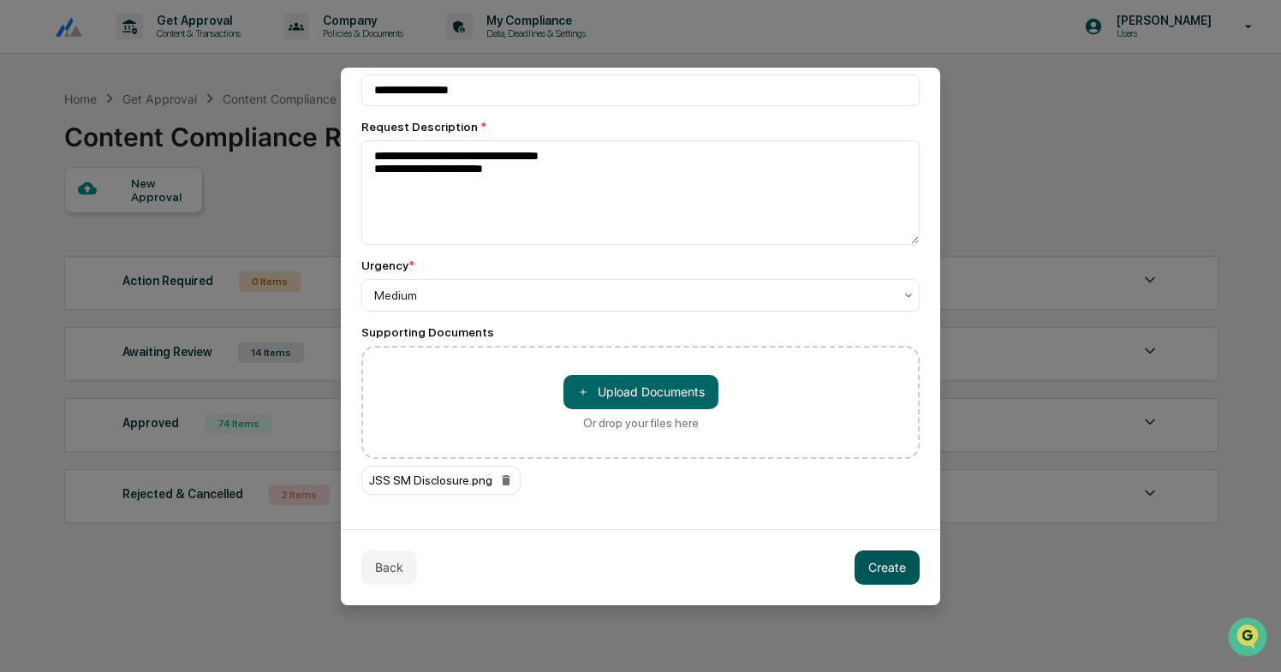
click at [883, 563] on button "Create" at bounding box center [886, 567] width 65 height 34
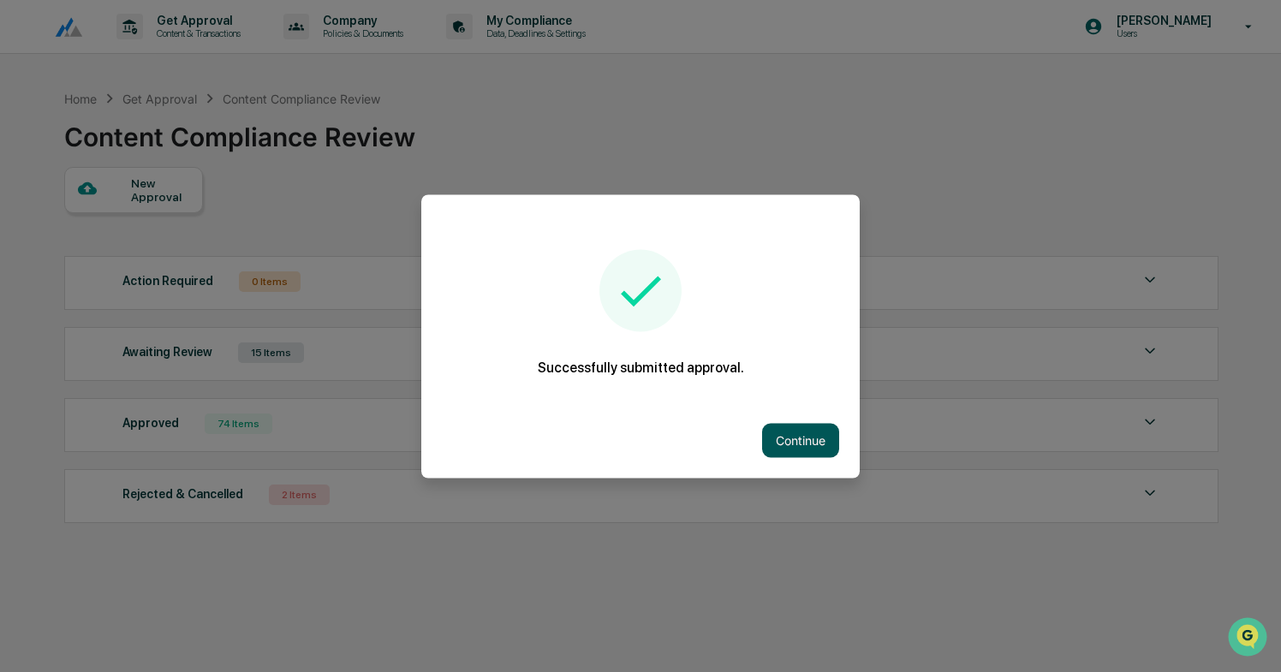
click at [818, 431] on button "Continue" at bounding box center [800, 440] width 77 height 34
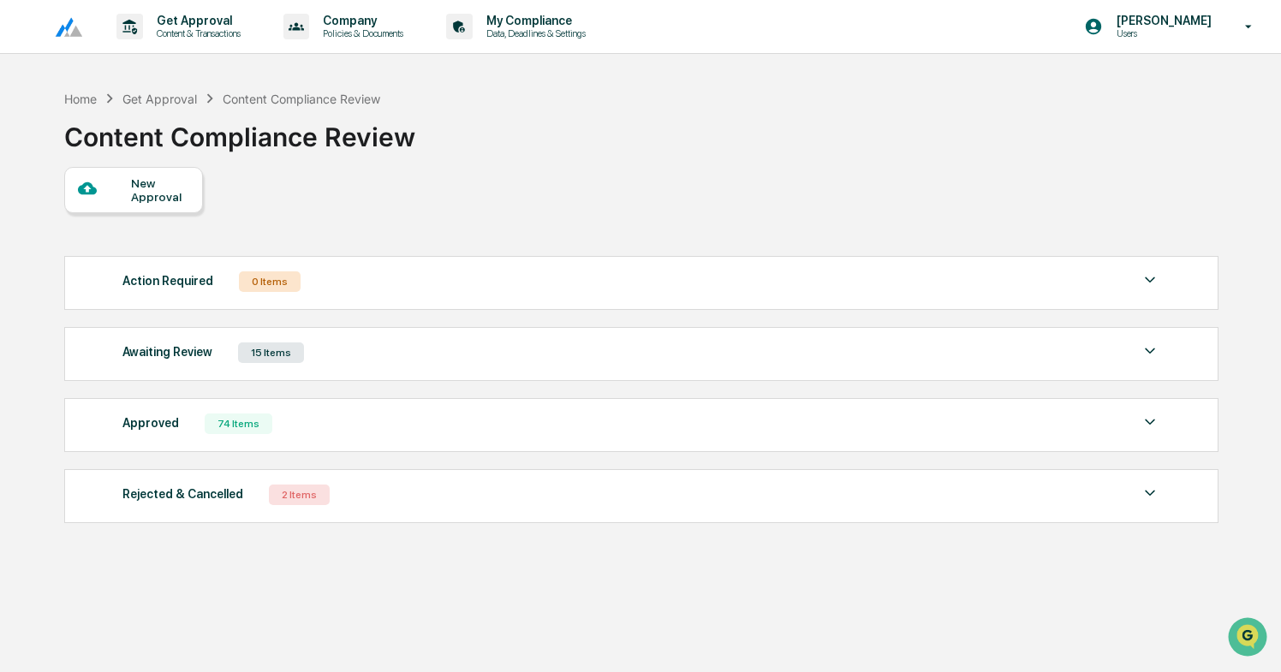
click at [359, 359] on div "Awaiting Review 15 Items" at bounding box center [641, 353] width 1038 height 24
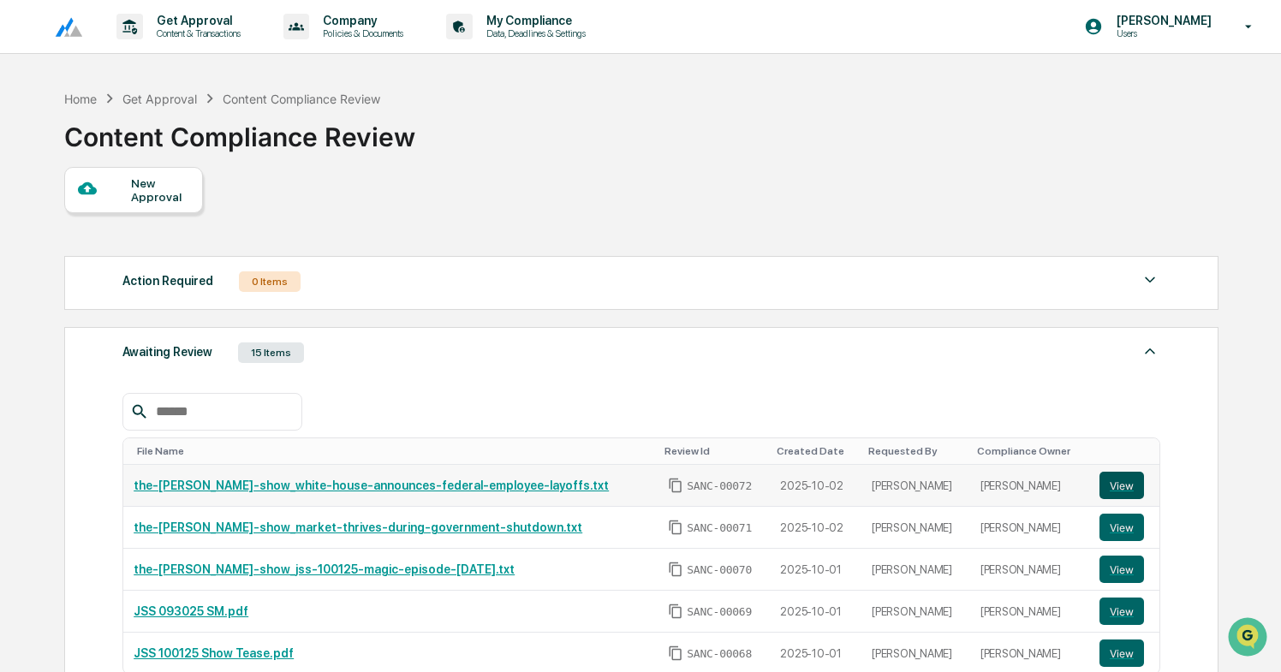
click at [1123, 485] on button "View" at bounding box center [1121, 485] width 45 height 27
